Goal: Transaction & Acquisition: Purchase product/service

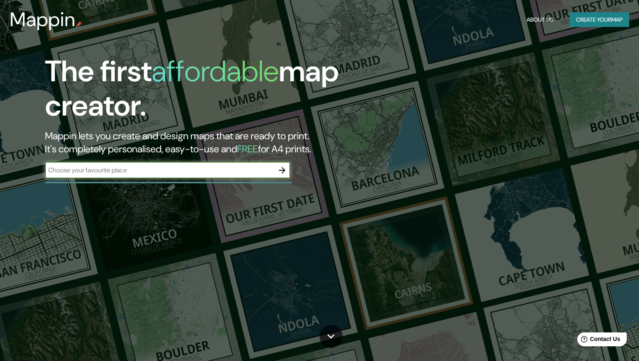
click at [188, 170] on input "text" at bounding box center [159, 169] width 229 height 9
type input "london"
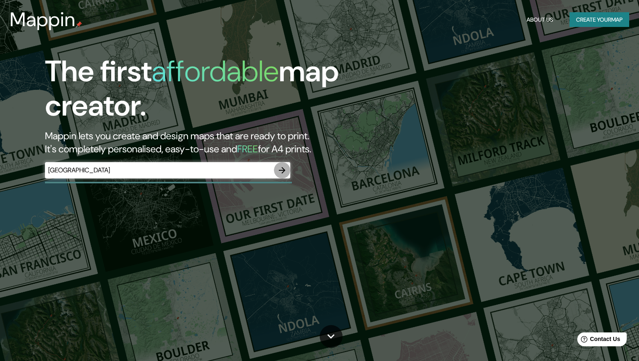
click at [283, 170] on icon "button" at bounding box center [282, 170] width 7 height 7
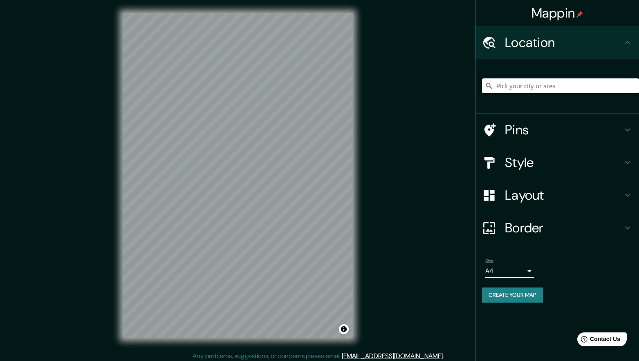
click at [511, 85] on input "Pick your city or area" at bounding box center [560, 85] width 157 height 15
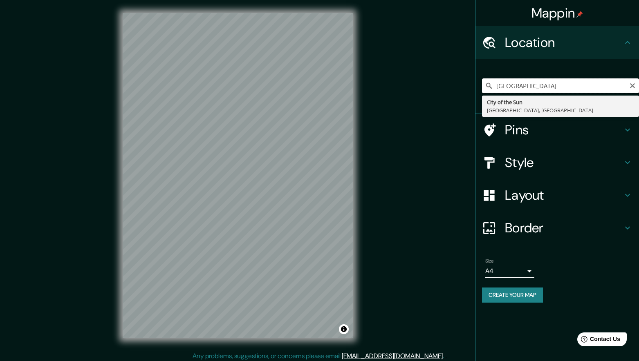
click at [592, 82] on input "[GEOGRAPHIC_DATA]" at bounding box center [560, 85] width 157 height 15
type input "[GEOGRAPHIC_DATA]"
click at [490, 83] on icon at bounding box center [489, 86] width 8 height 8
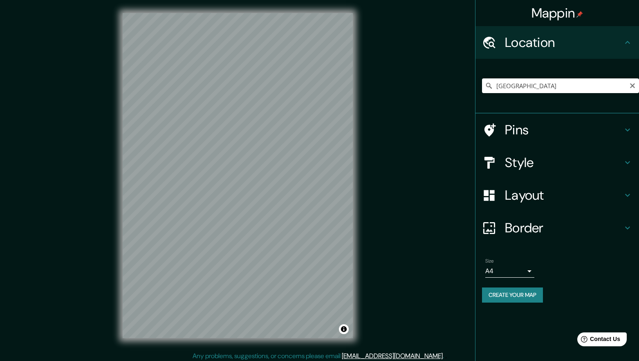
click at [487, 85] on icon at bounding box center [489, 86] width 8 height 8
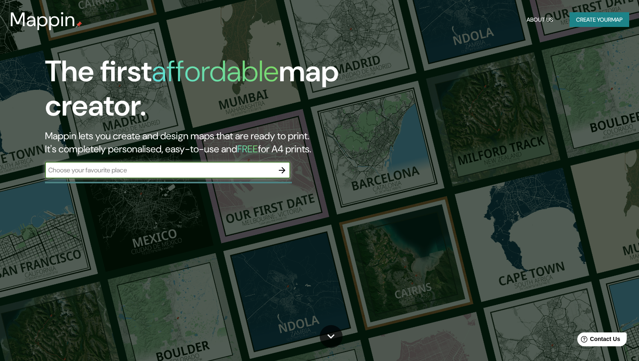
click at [145, 171] on input "text" at bounding box center [159, 169] width 229 height 9
type input "[GEOGRAPHIC_DATA]"
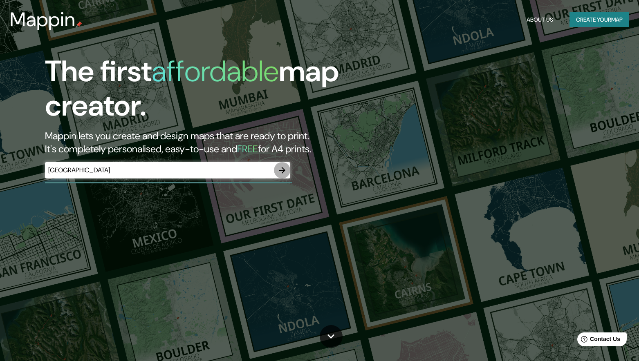
click at [282, 170] on icon "button" at bounding box center [282, 170] width 7 height 7
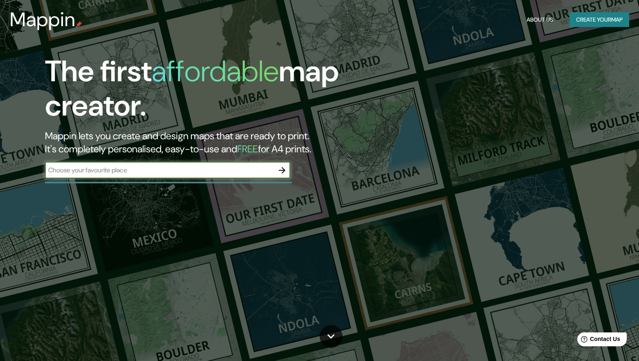
click at [207, 174] on input "text" at bounding box center [159, 169] width 229 height 9
type input "[GEOGRAPHIC_DATA]"
click at [282, 170] on icon "button" at bounding box center [282, 170] width 7 height 7
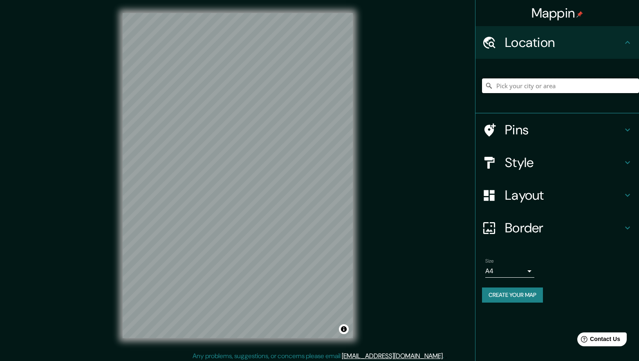
click at [535, 85] on input "Pick your city or area" at bounding box center [560, 85] width 157 height 15
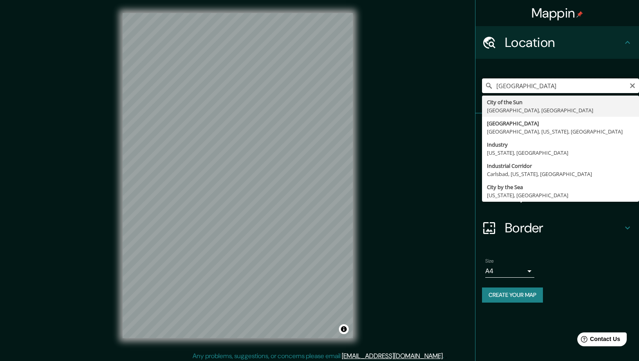
drag, startPoint x: 518, startPoint y: 85, endPoint x: 592, endPoint y: 88, distance: 74.9
click at [591, 88] on input "[GEOGRAPHIC_DATA]" at bounding box center [560, 85] width 157 height 15
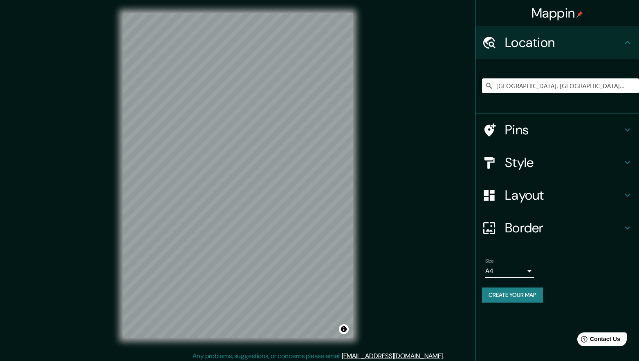
click at [87, 114] on div "Mappin Location [GEOGRAPHIC_DATA], [GEOGRAPHIC_DATA], [GEOGRAPHIC_DATA] Pins St…" at bounding box center [319, 182] width 639 height 364
click at [523, 86] on input "[GEOGRAPHIC_DATA], [GEOGRAPHIC_DATA], [GEOGRAPHIC_DATA]" at bounding box center [560, 85] width 157 height 15
click at [536, 85] on input "[GEOGRAPHIC_DATA], [GEOGRAPHIC_DATA], [GEOGRAPHIC_DATA]" at bounding box center [560, 85] width 157 height 15
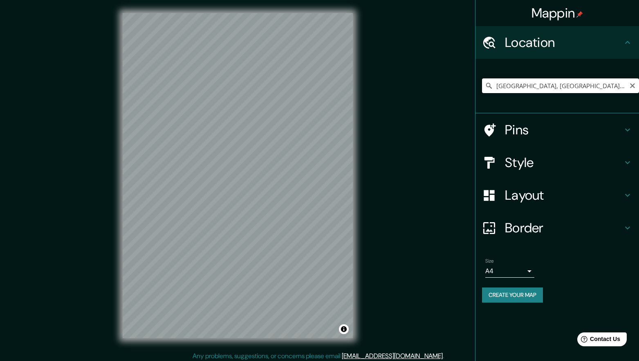
click at [528, 85] on input "[GEOGRAPHIC_DATA], [GEOGRAPHIC_DATA], [GEOGRAPHIC_DATA]" at bounding box center [560, 85] width 157 height 15
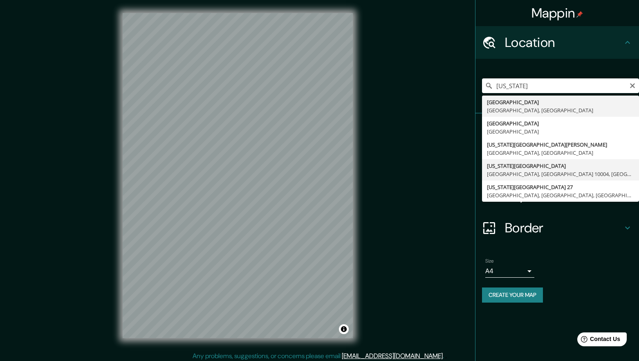
type input "[US_STATE][GEOGRAPHIC_DATA], [GEOGRAPHIC_DATA], [GEOGRAPHIC_DATA], [GEOGRAPHIC_…"
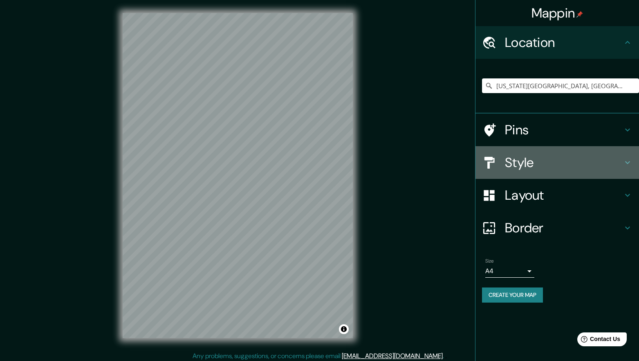
click at [626, 161] on icon at bounding box center [627, 163] width 10 height 10
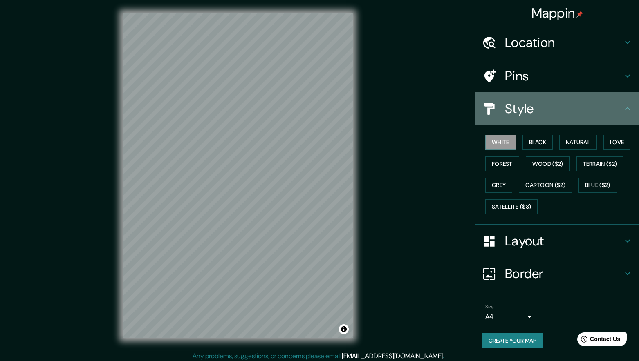
click at [624, 106] on icon at bounding box center [627, 109] width 10 height 10
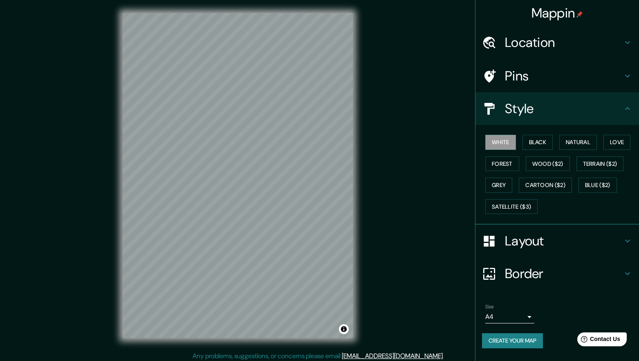
click at [628, 105] on icon at bounding box center [627, 109] width 10 height 10
click at [512, 341] on button "Create your map" at bounding box center [512, 340] width 61 height 15
